Goal: Task Accomplishment & Management: Complete application form

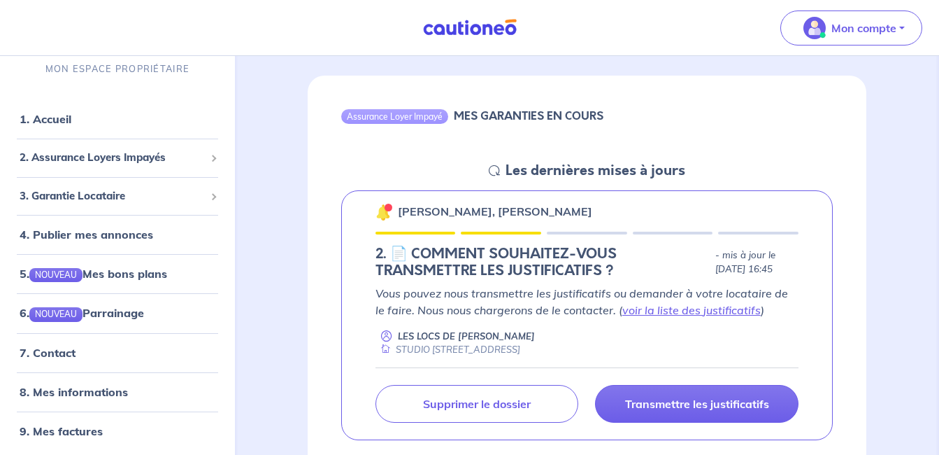
scroll to position [140, 0]
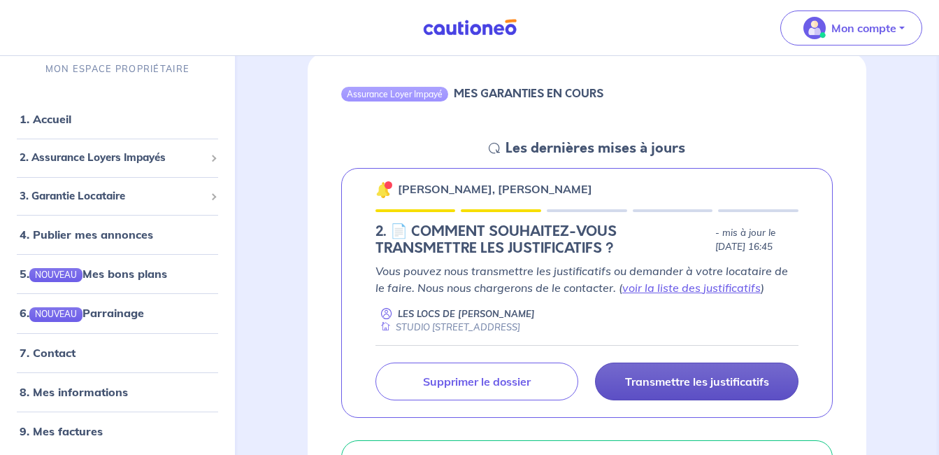
click at [685, 381] on p "Transmettre les justificatifs" at bounding box center [697, 381] width 144 height 14
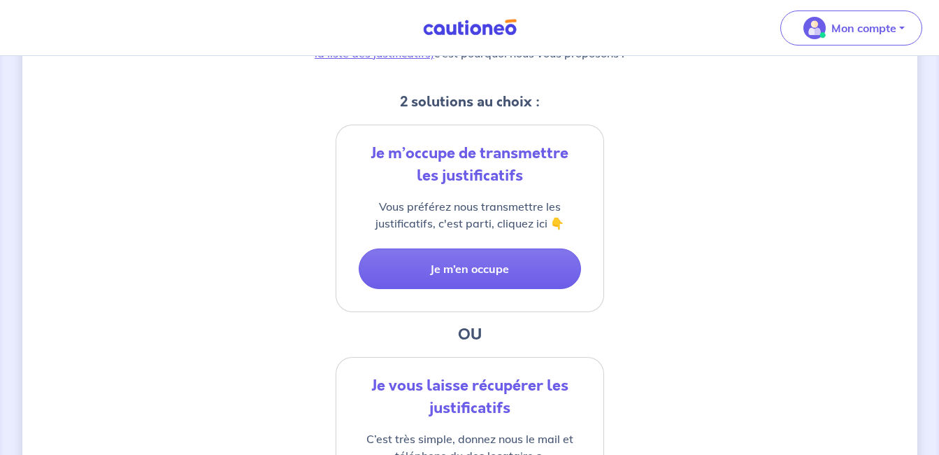
scroll to position [280, 0]
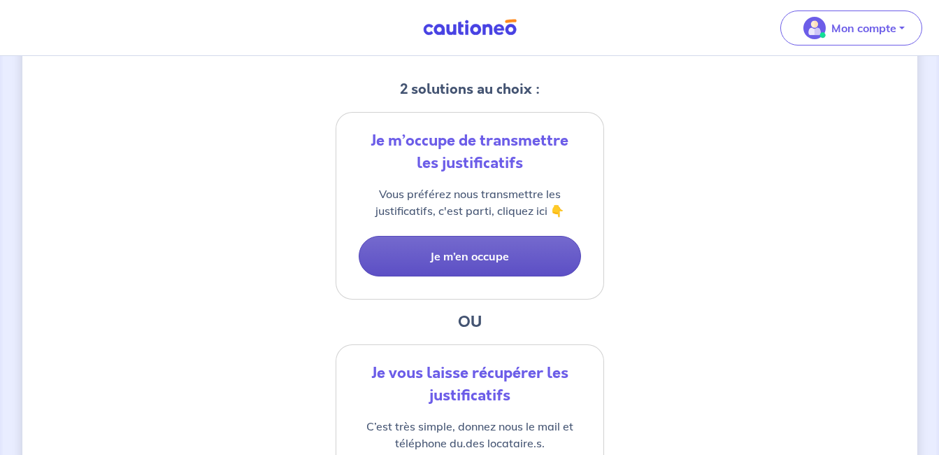
click at [525, 257] on button "Je m’en occupe" at bounding box center [470, 256] width 222 height 41
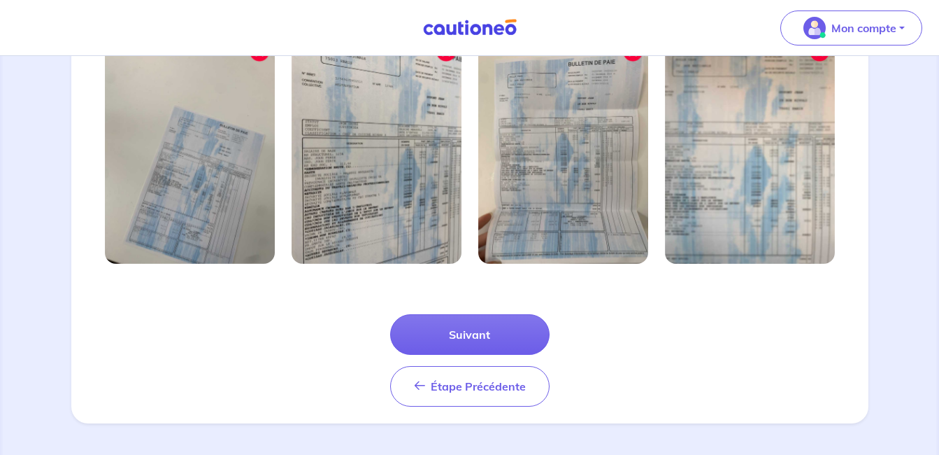
scroll to position [505, 0]
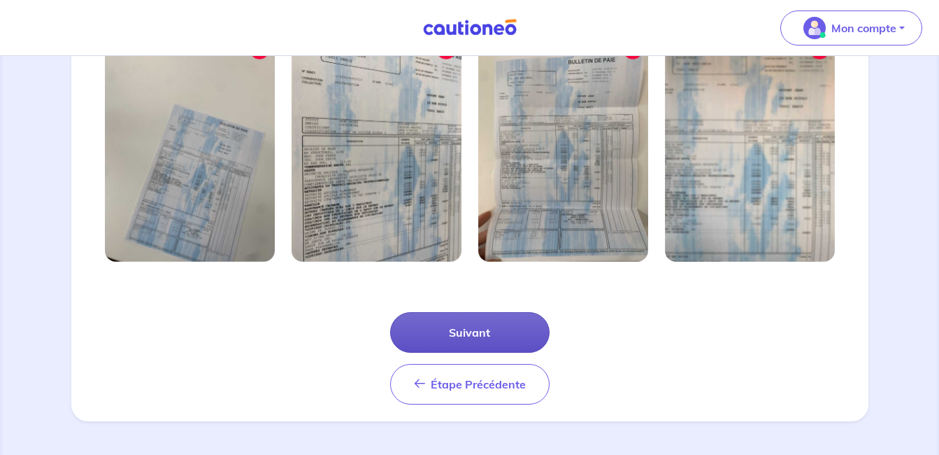
click at [453, 325] on button "Suivant" at bounding box center [469, 332] width 159 height 41
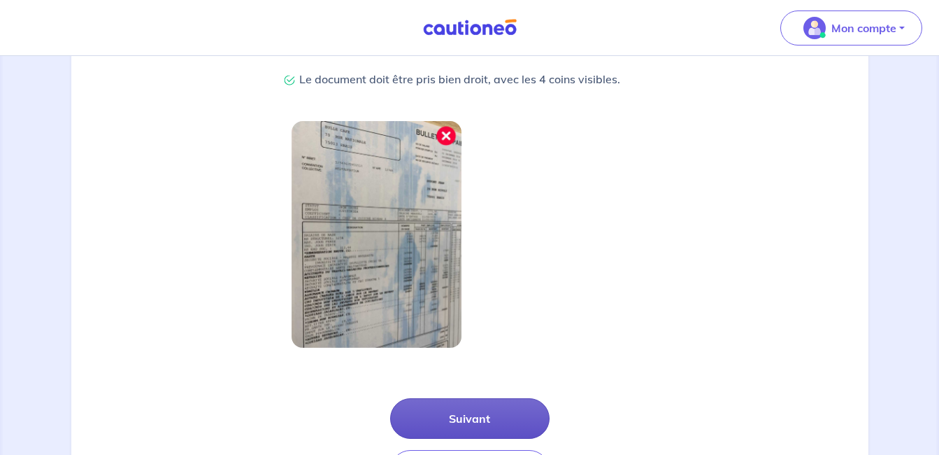
scroll to position [420, 0]
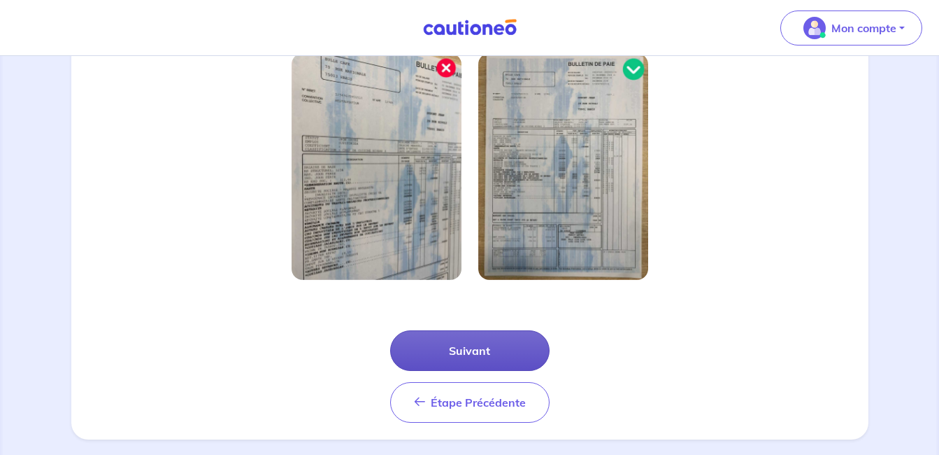
click at [441, 350] on button "Suivant" at bounding box center [469, 350] width 159 height 41
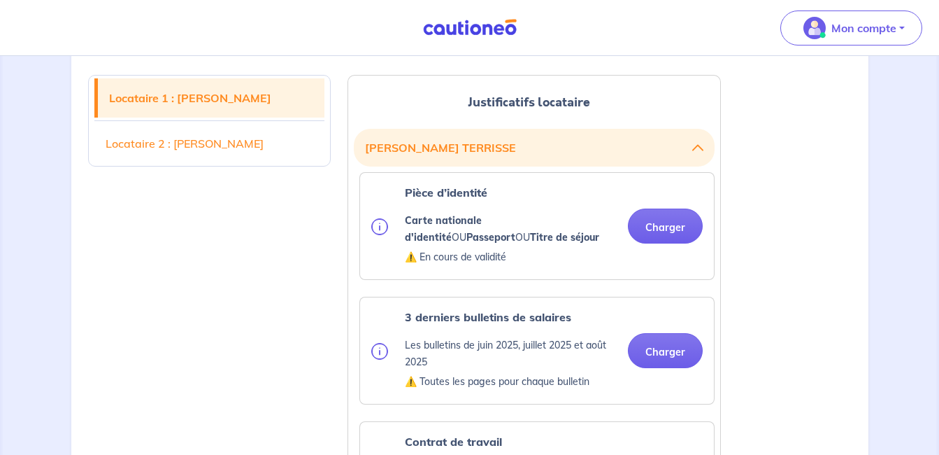
scroll to position [350, 0]
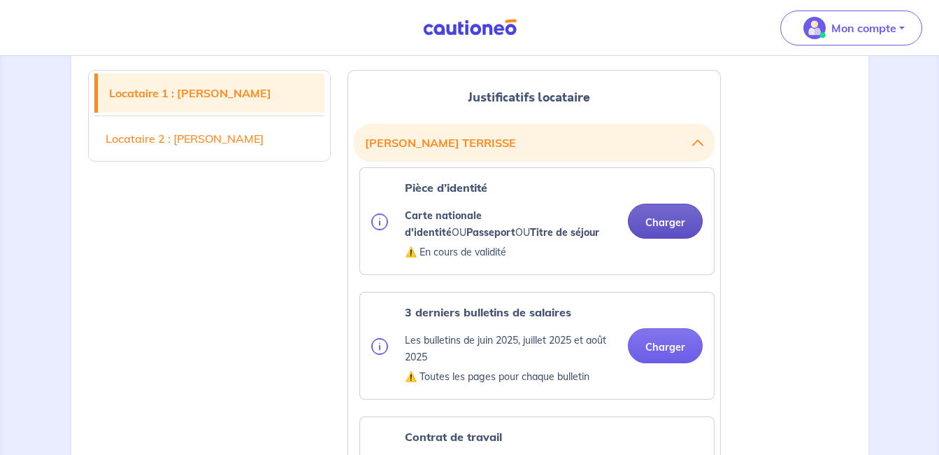
click at [670, 229] on button "Charger" at bounding box center [665, 221] width 75 height 35
click at [662, 225] on button "Charger" at bounding box center [665, 221] width 75 height 35
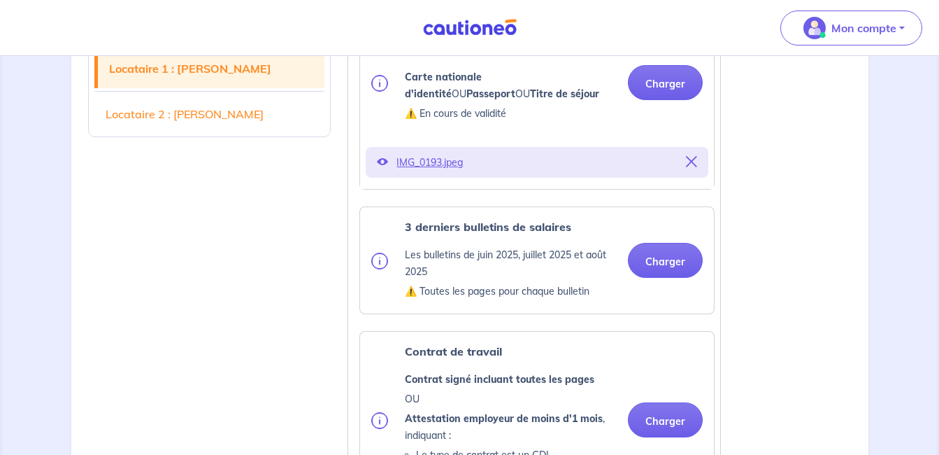
scroll to position [490, 0]
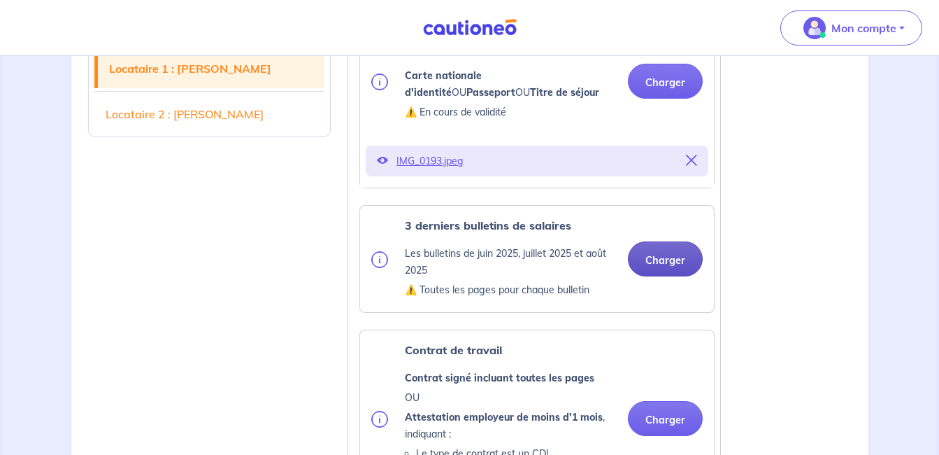
click at [662, 258] on button "Charger" at bounding box center [665, 258] width 75 height 35
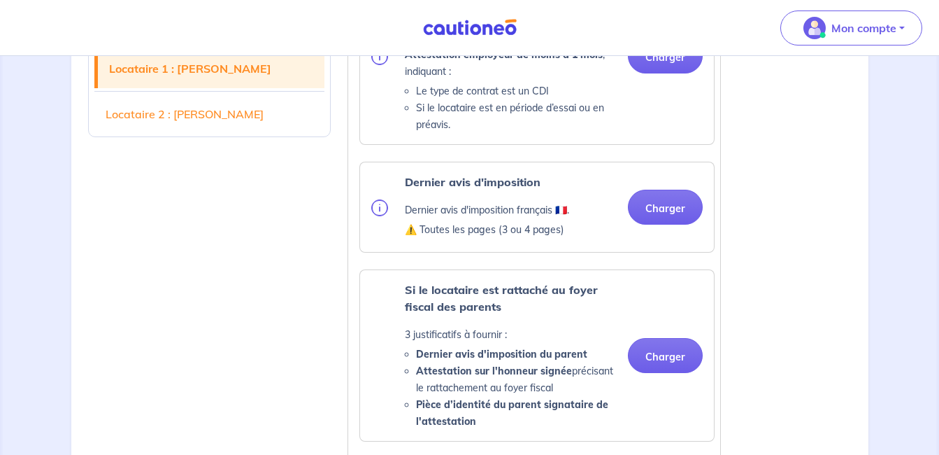
scroll to position [979, 0]
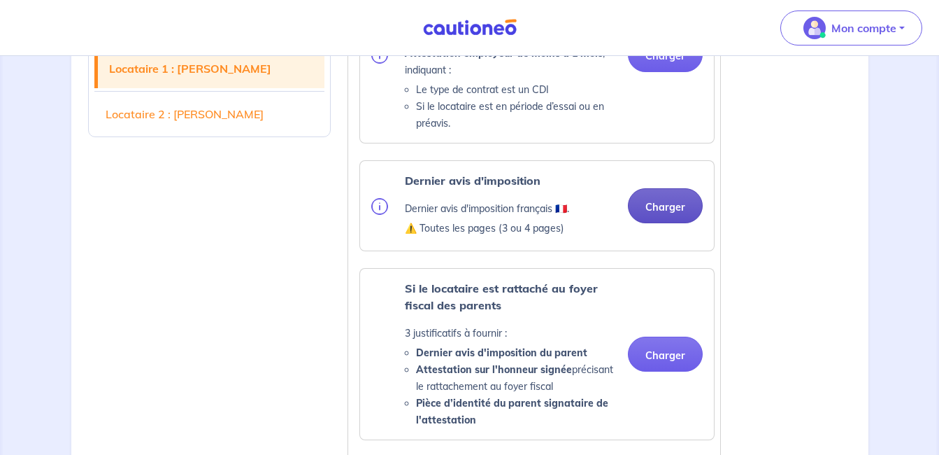
click at [666, 208] on button "Charger" at bounding box center [665, 205] width 75 height 35
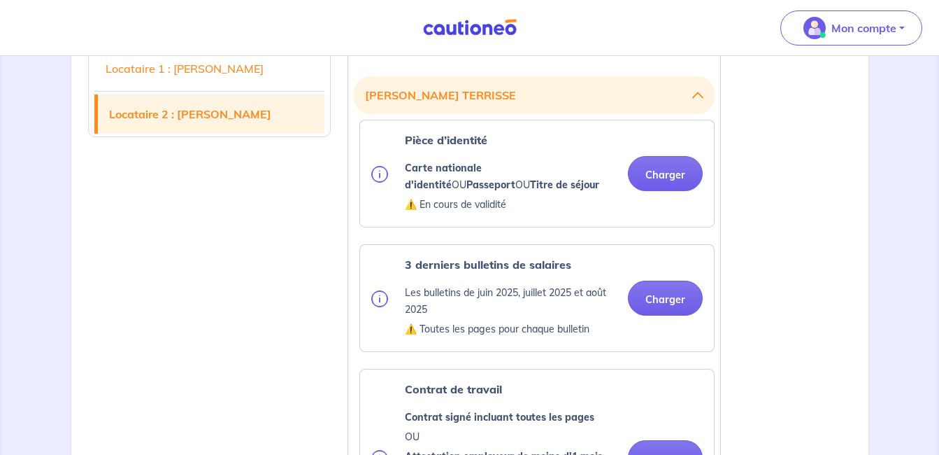
scroll to position [1749, 0]
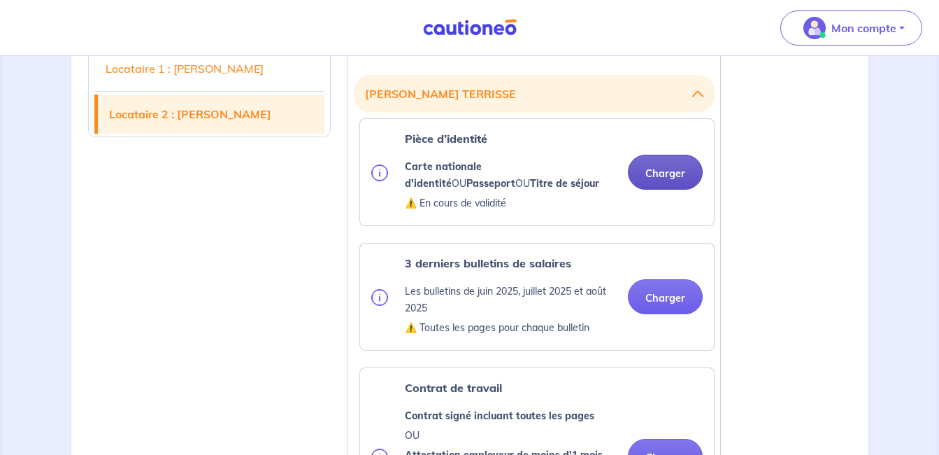
click at [675, 173] on button "Charger" at bounding box center [665, 172] width 75 height 35
click at [676, 178] on button "Charger" at bounding box center [665, 172] width 75 height 35
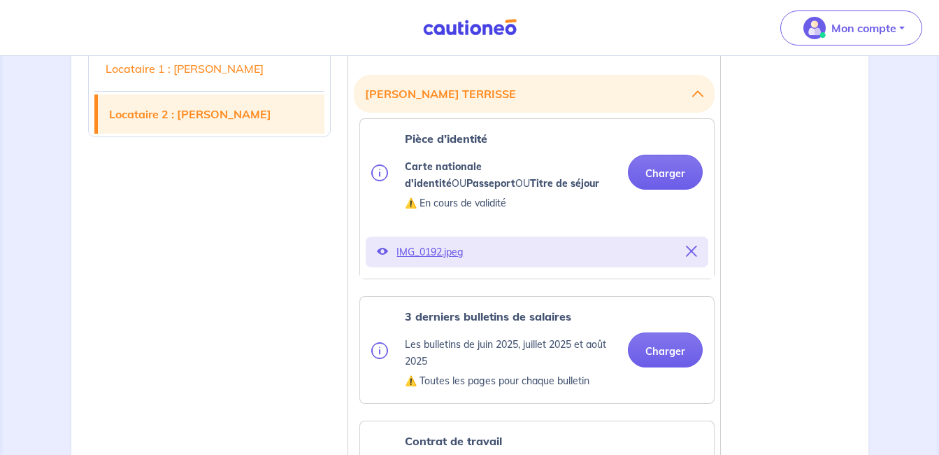
click at [385, 250] on icon at bounding box center [382, 250] width 11 height 11
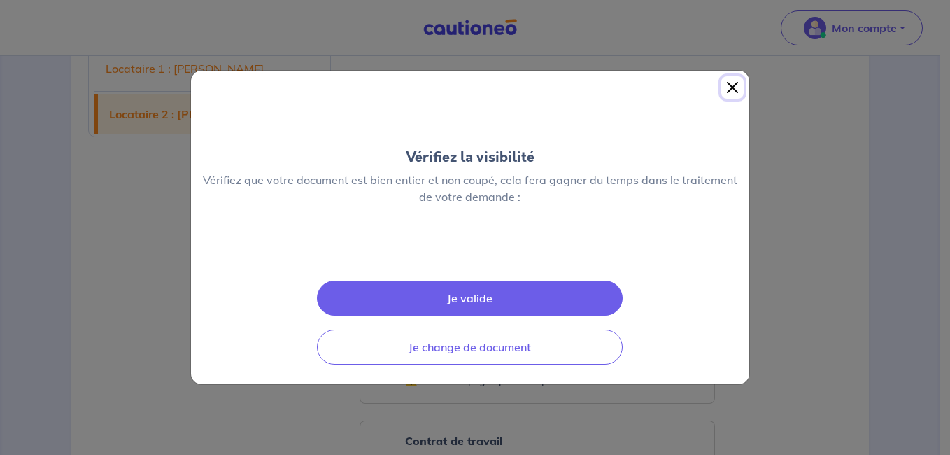
click at [721, 76] on button "Close" at bounding box center [732, 87] width 22 height 22
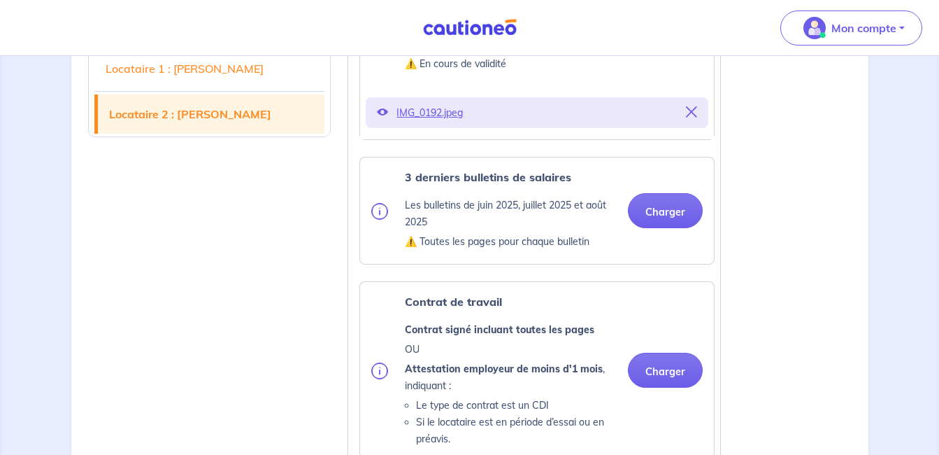
scroll to position [1888, 0]
click at [652, 212] on button "Charger" at bounding box center [665, 209] width 75 height 35
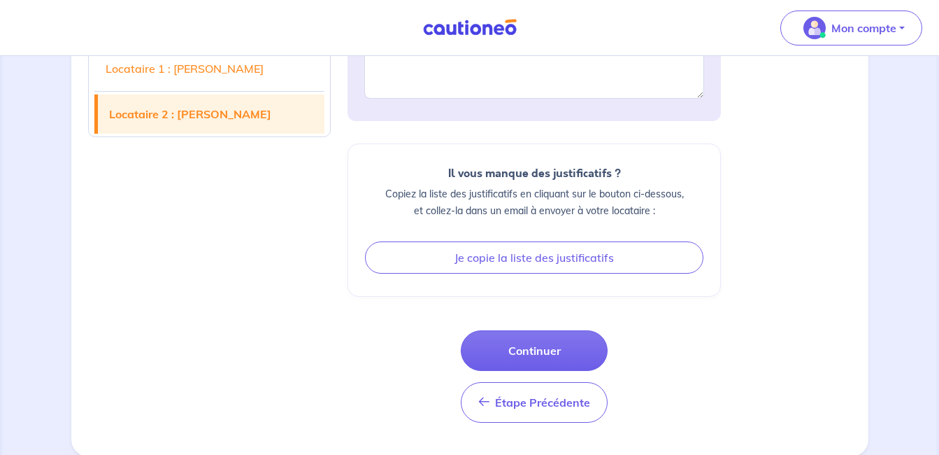
scroll to position [3127, 0]
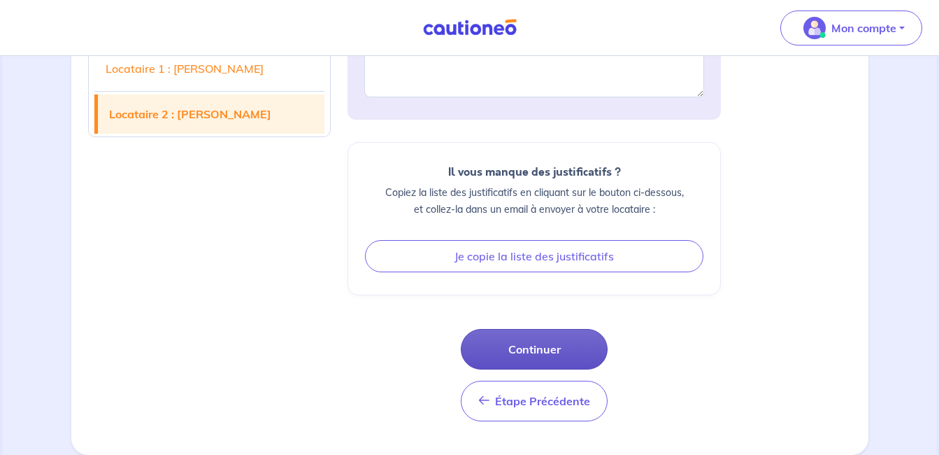
click at [522, 348] on button "Continuer" at bounding box center [534, 349] width 147 height 41
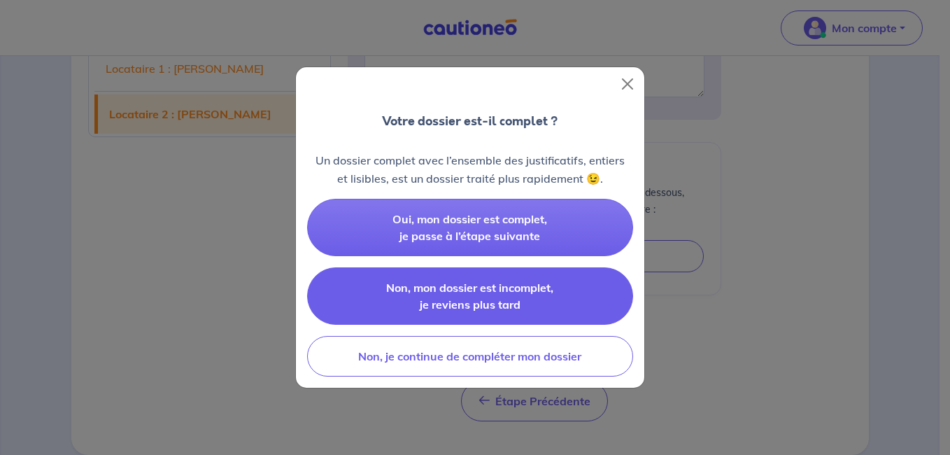
click at [545, 301] on button "Non, mon dossier est incomplet, je reviens plus tard" at bounding box center [470, 295] width 326 height 57
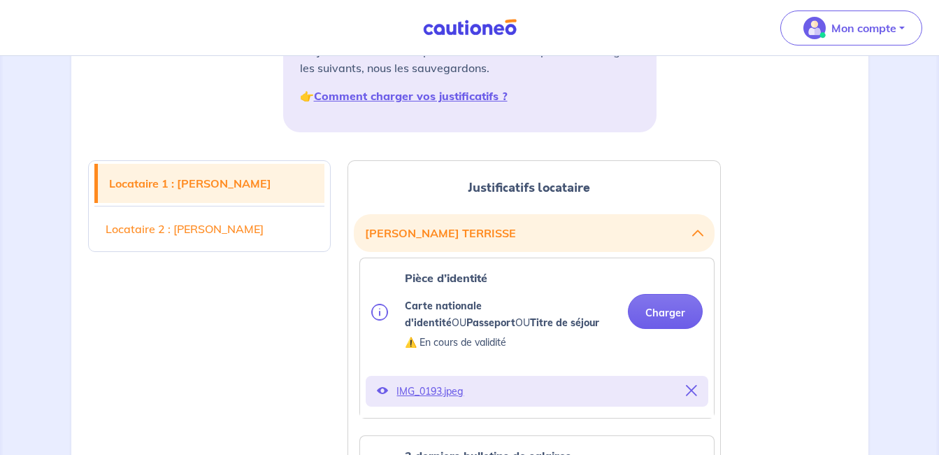
scroll to position [0, 0]
